Goal: Task Accomplishment & Management: Complete application form

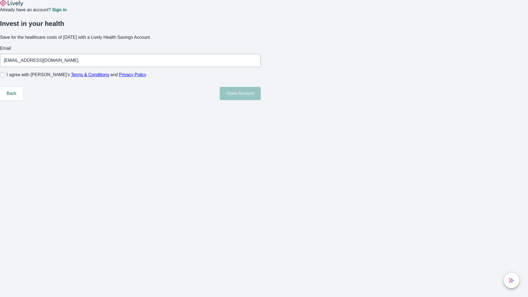
click at [4, 77] on input "I agree with Lively’s Terms & Conditions and Privacy Policy" at bounding box center [2, 75] width 4 height 4
checkbox input "true"
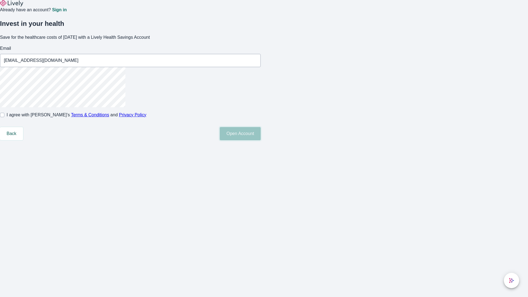
click at [261, 140] on button "Open Account" at bounding box center [240, 133] width 41 height 13
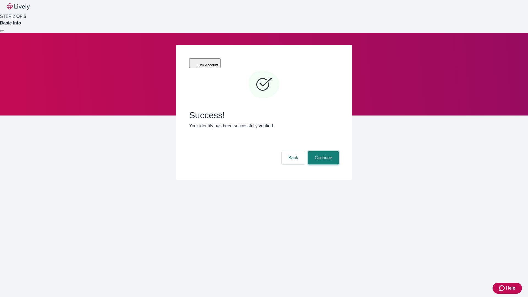
click at [322, 151] on button "Continue" at bounding box center [323, 157] width 31 height 13
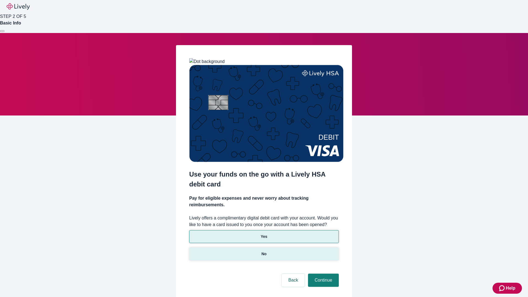
click at [264, 251] on p "No" at bounding box center [263, 254] width 5 height 6
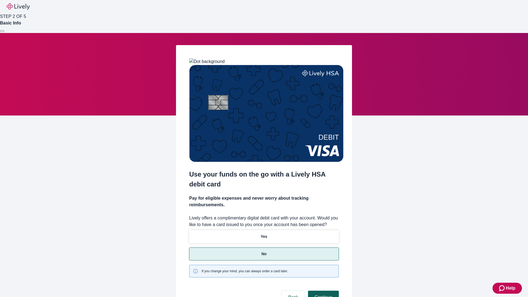
click at [322, 290] on button "Continue" at bounding box center [323, 296] width 31 height 13
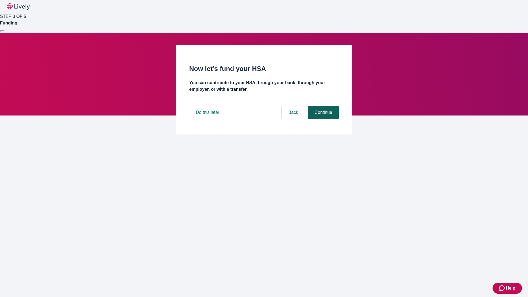
click at [322, 119] on button "Continue" at bounding box center [323, 112] width 31 height 13
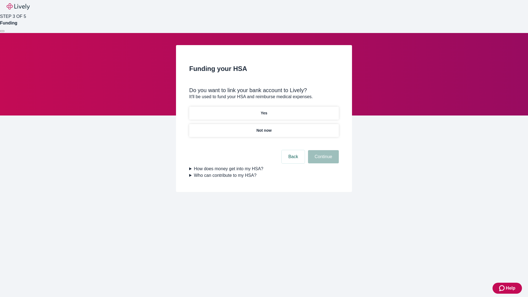
click at [264, 128] on p "Not now" at bounding box center [263, 131] width 15 height 6
click at [322, 160] on button "Continue" at bounding box center [323, 156] width 31 height 13
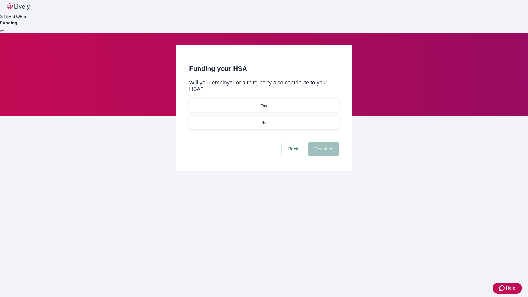
click at [264, 120] on p "No" at bounding box center [263, 123] width 5 height 6
click at [322, 142] on button "Continue" at bounding box center [323, 148] width 31 height 13
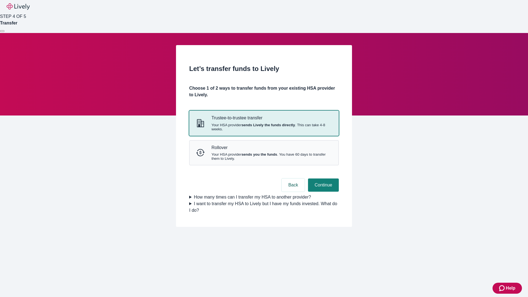
click at [264, 127] on strong "sends Lively the funds directly" at bounding box center [268, 125] width 54 height 4
click at [322, 192] on button "Continue" at bounding box center [323, 184] width 31 height 13
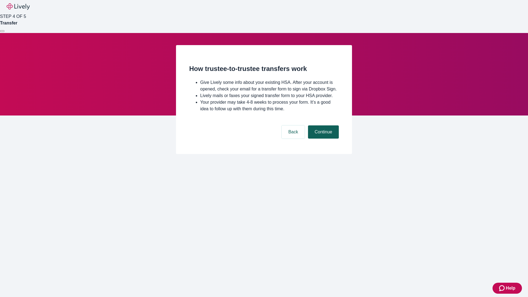
click at [322, 139] on button "Continue" at bounding box center [323, 131] width 31 height 13
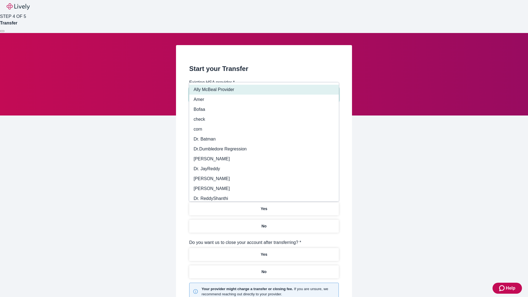
type input "Other"
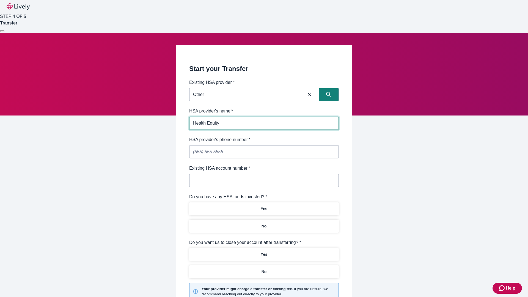
type input "Health Equity"
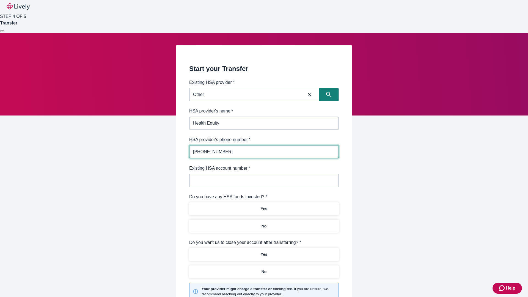
type input "[PHONE_NUMBER]"
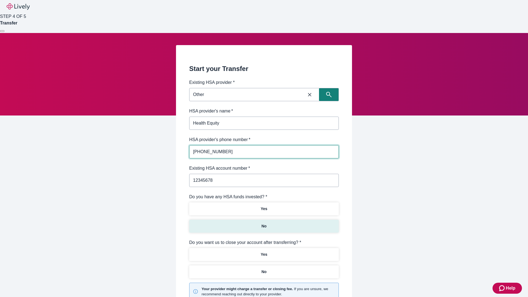
type input "12345678"
click at [264, 223] on p "No" at bounding box center [263, 226] width 5 height 6
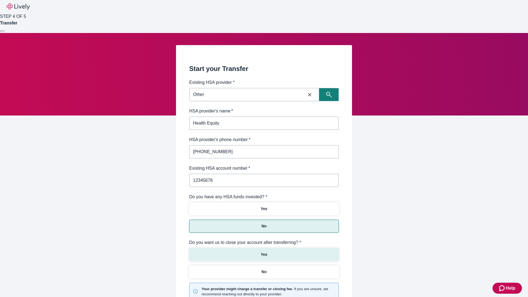
click at [264, 251] on p "Yes" at bounding box center [264, 254] width 7 height 6
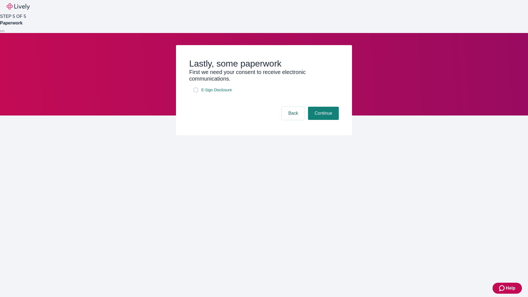
click at [196, 92] on input "E-Sign Disclosure" at bounding box center [195, 90] width 4 height 4
checkbox input "true"
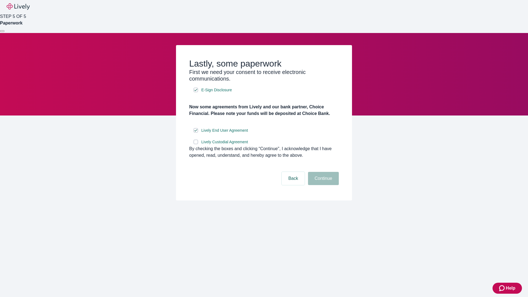
click at [196, 144] on input "Lively Custodial Agreement" at bounding box center [195, 142] width 4 height 4
checkbox input "true"
click at [322, 185] on button "Continue" at bounding box center [323, 178] width 31 height 13
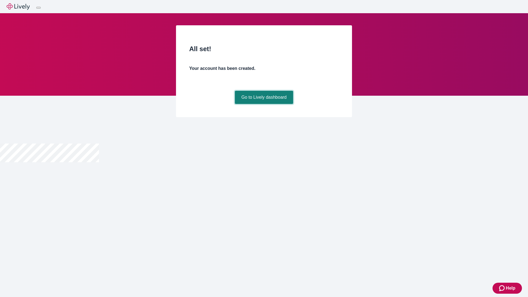
click at [264, 104] on link "Go to Lively dashboard" at bounding box center [264, 97] width 59 height 13
